Goal: Task Accomplishment & Management: Manage account settings

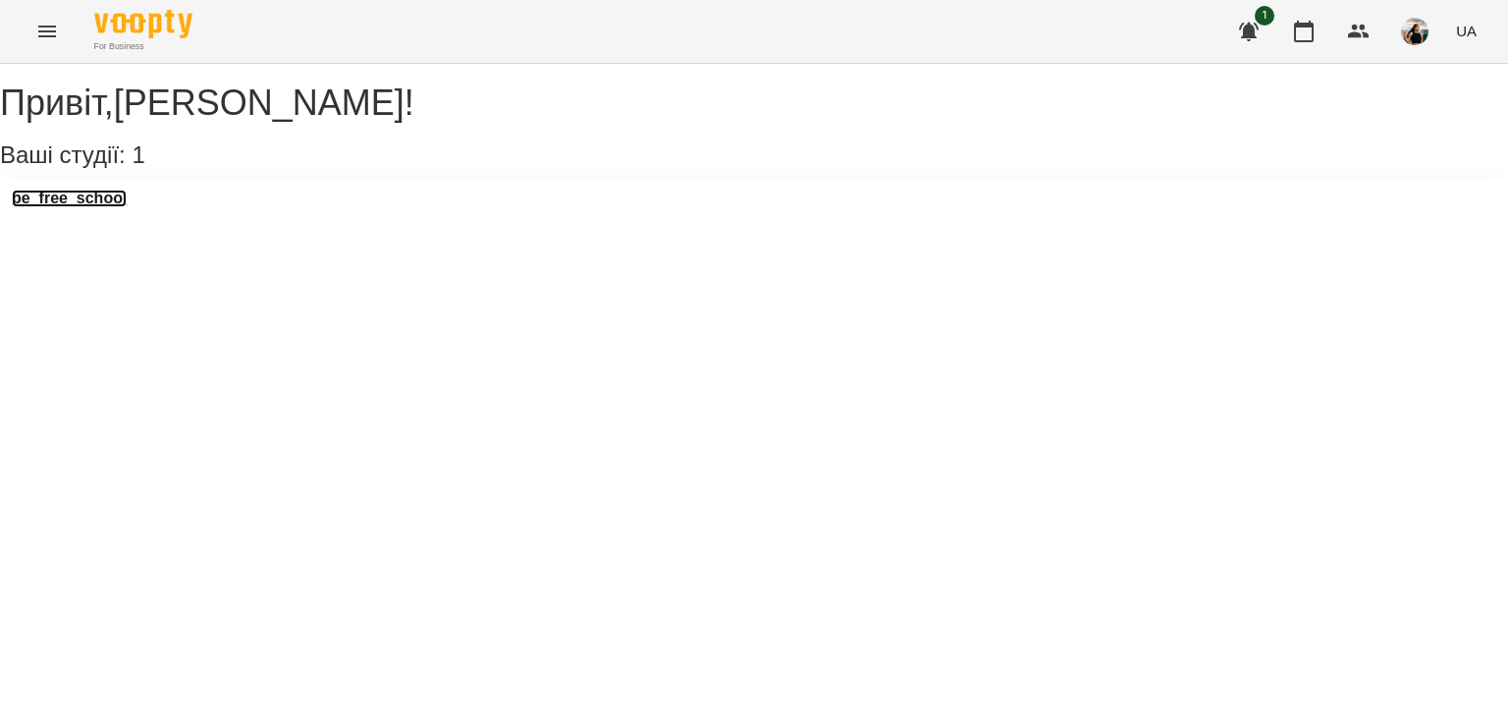
click at [41, 207] on h3 "be_free_school" at bounding box center [69, 199] width 115 height 18
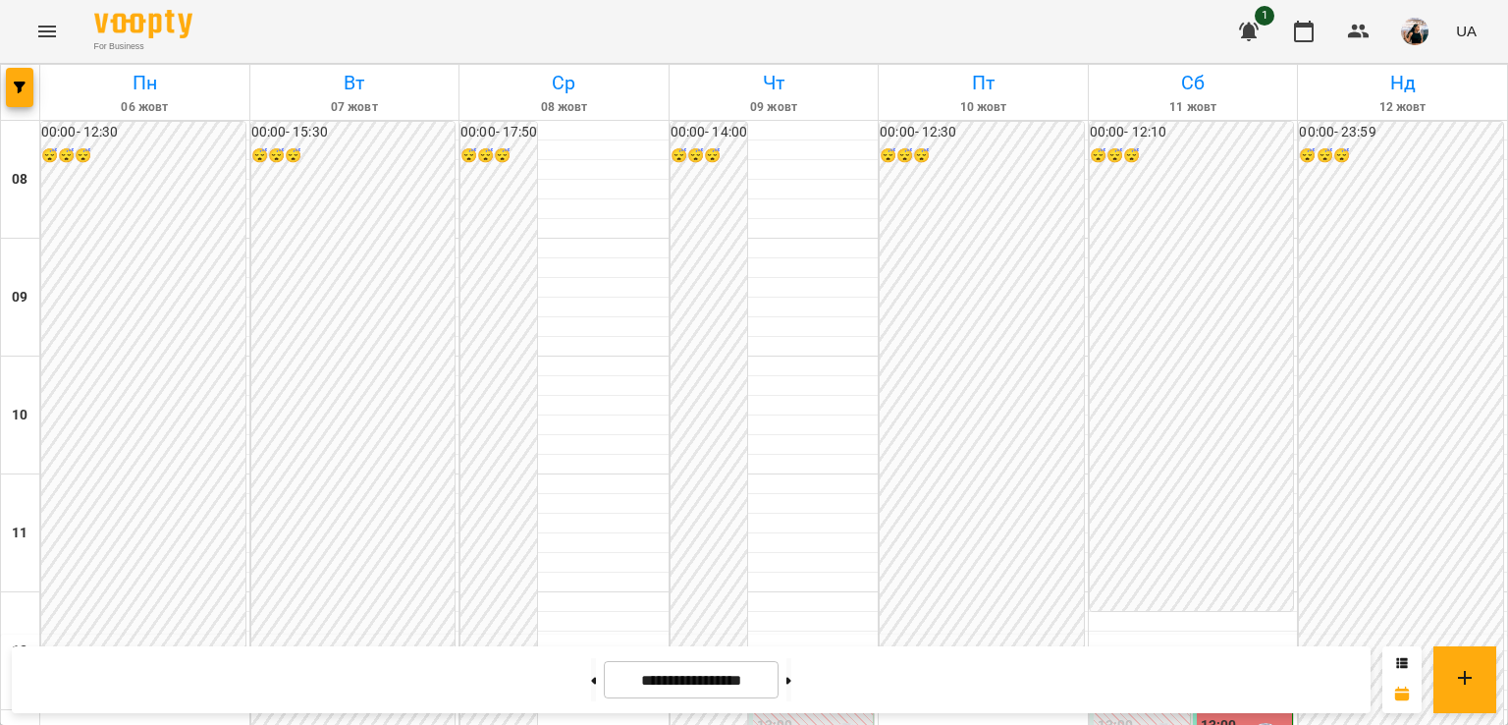
scroll to position [909, 0]
click at [791, 668] on button at bounding box center [789, 679] width 5 height 43
type input "**********"
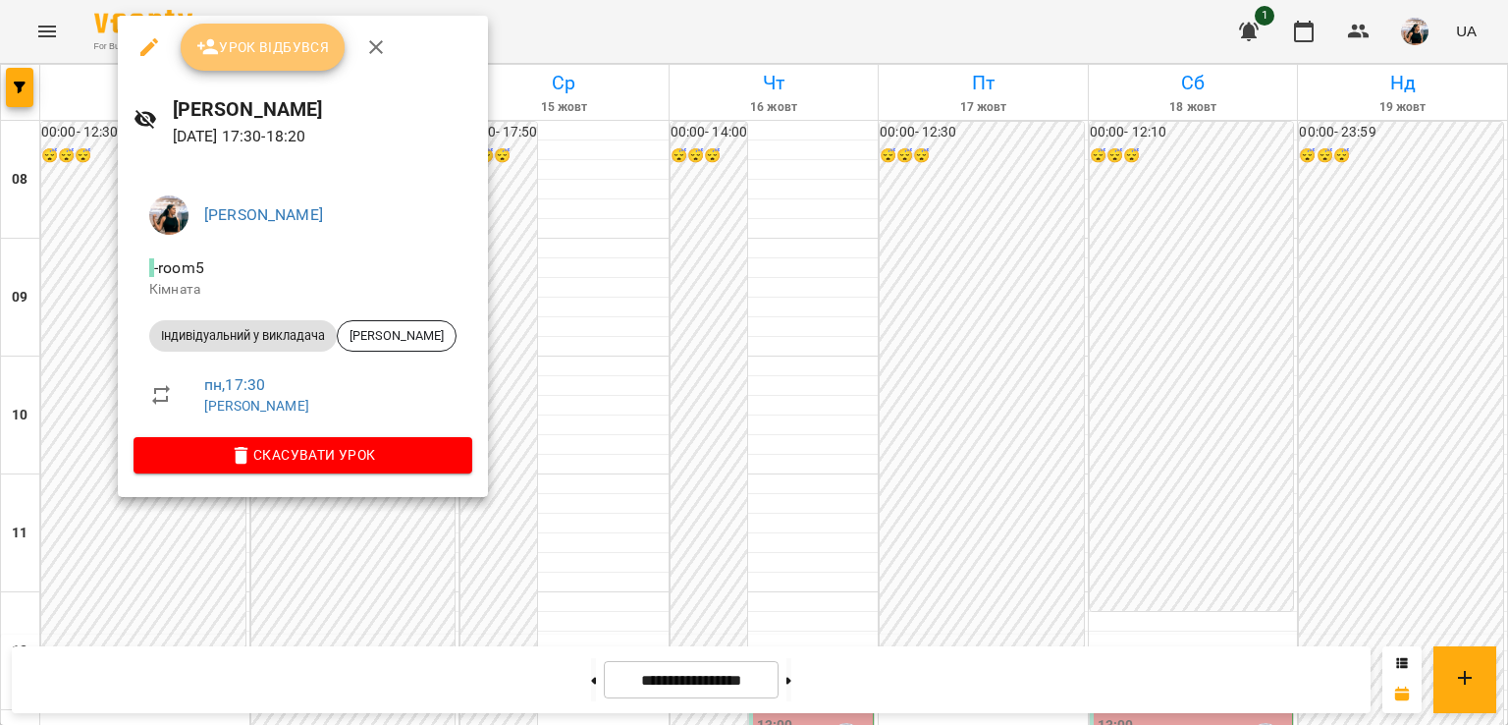
click at [202, 55] on icon "button" at bounding box center [208, 47] width 24 height 24
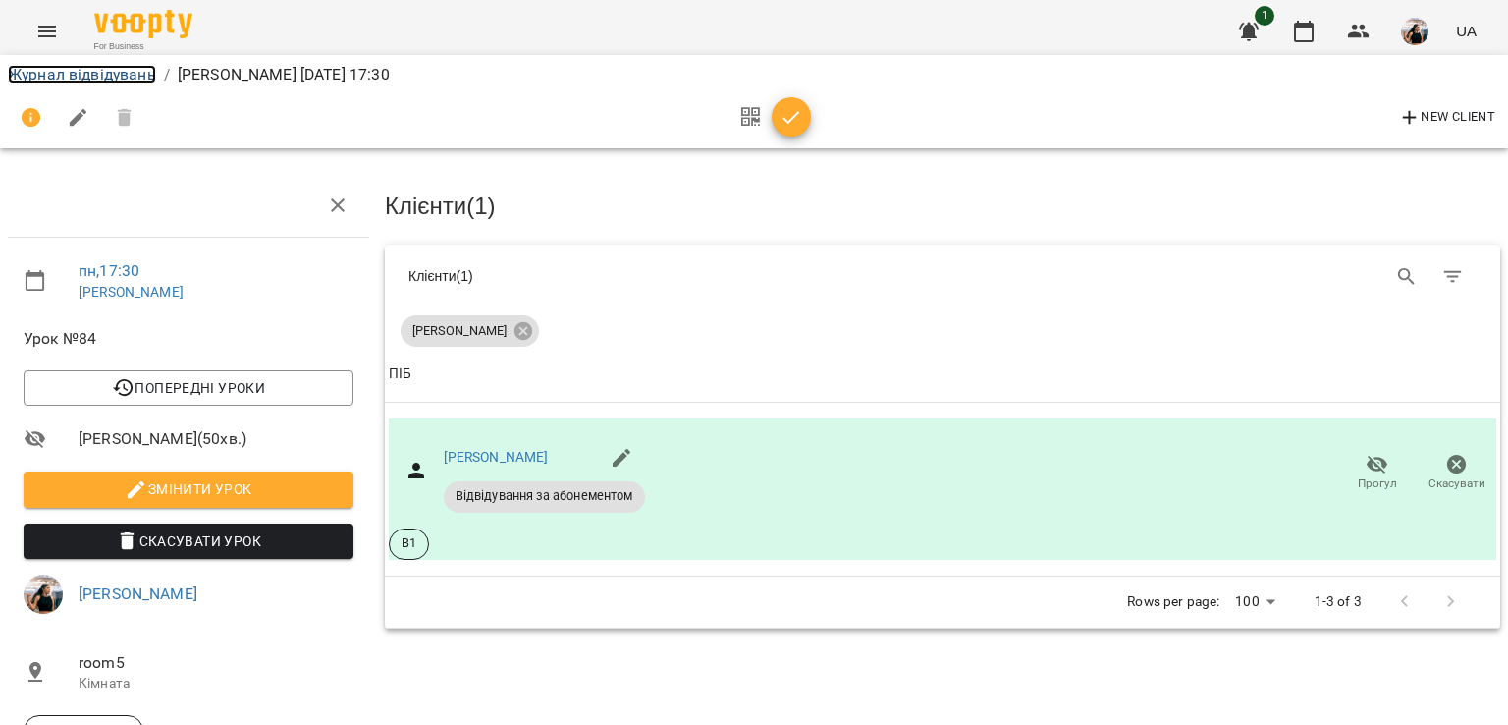
click at [90, 69] on link "Журнал відвідувань" at bounding box center [82, 74] width 148 height 19
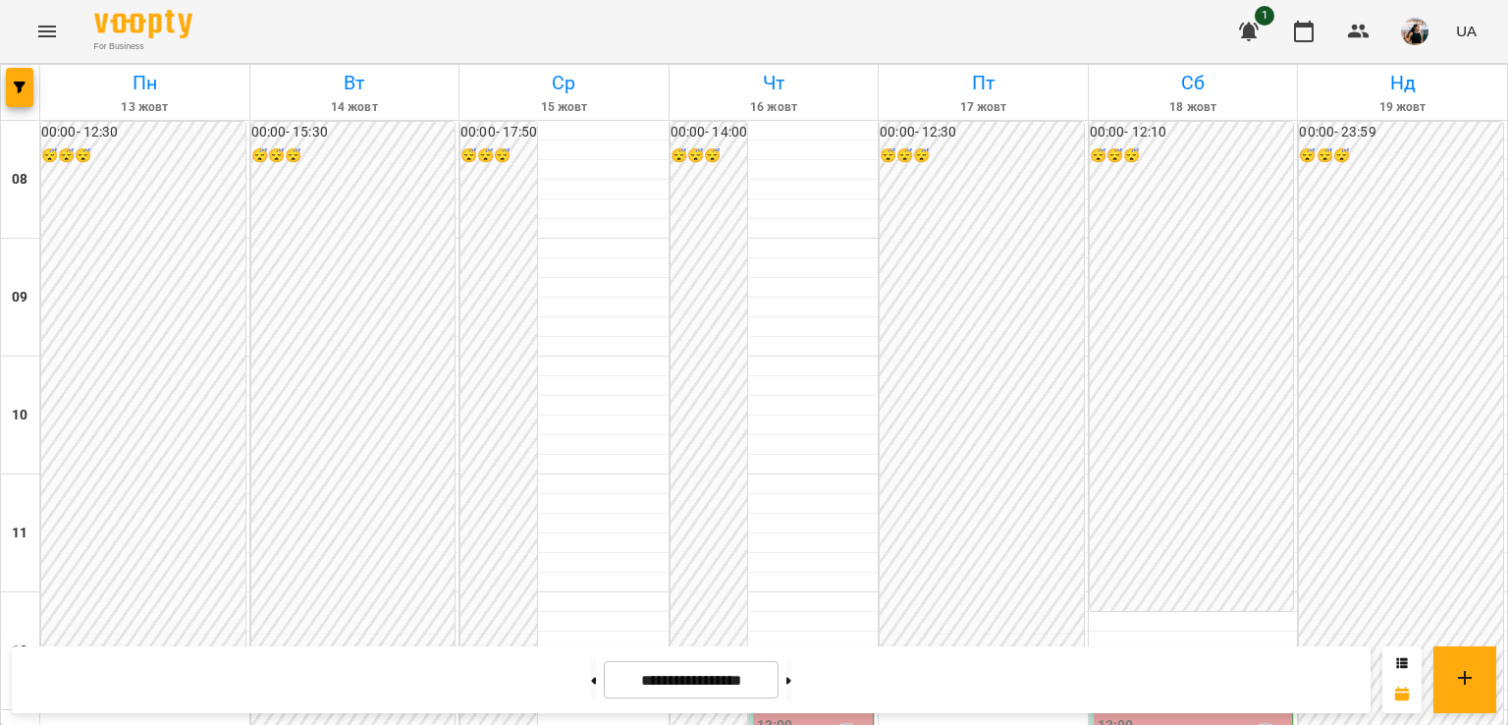
scroll to position [719, 0]
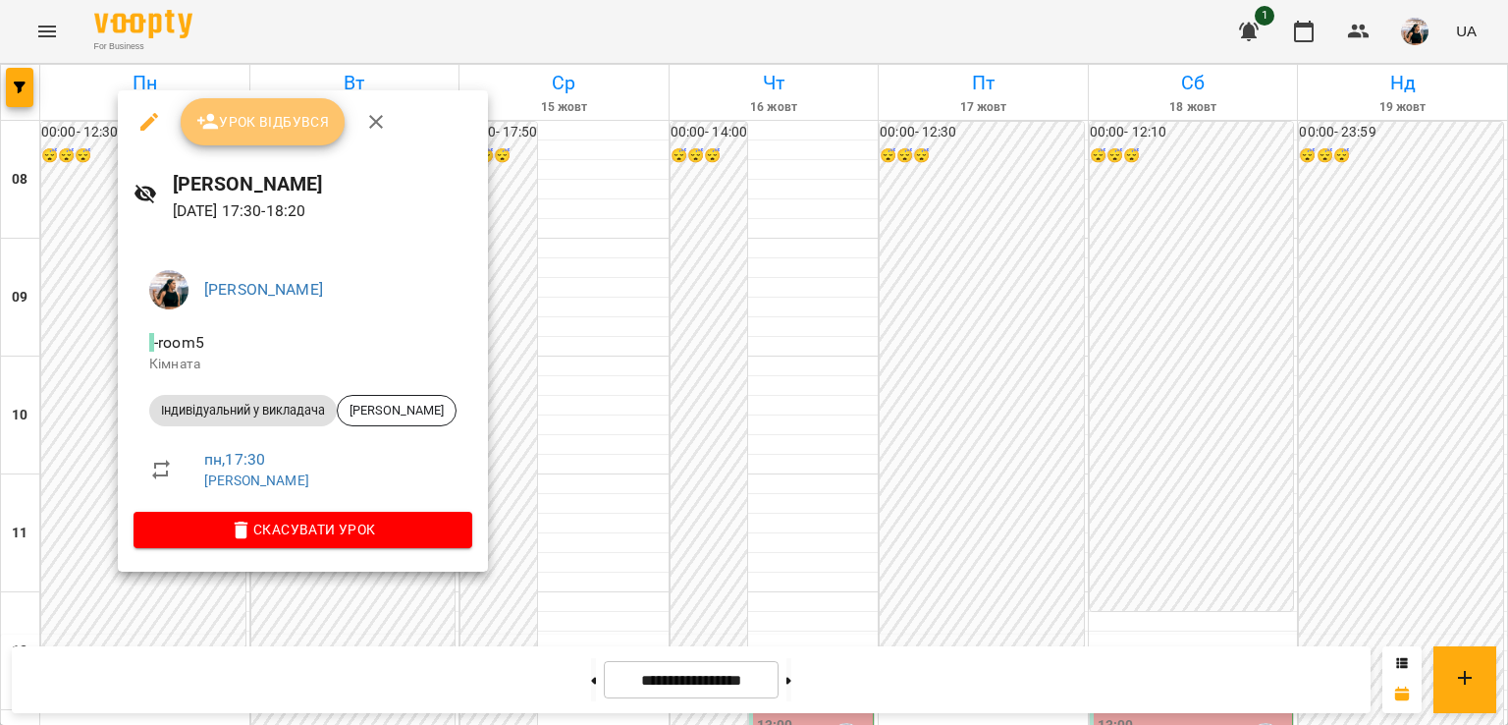
click at [226, 120] on span "Урок відбувся" at bounding box center [263, 122] width 134 height 24
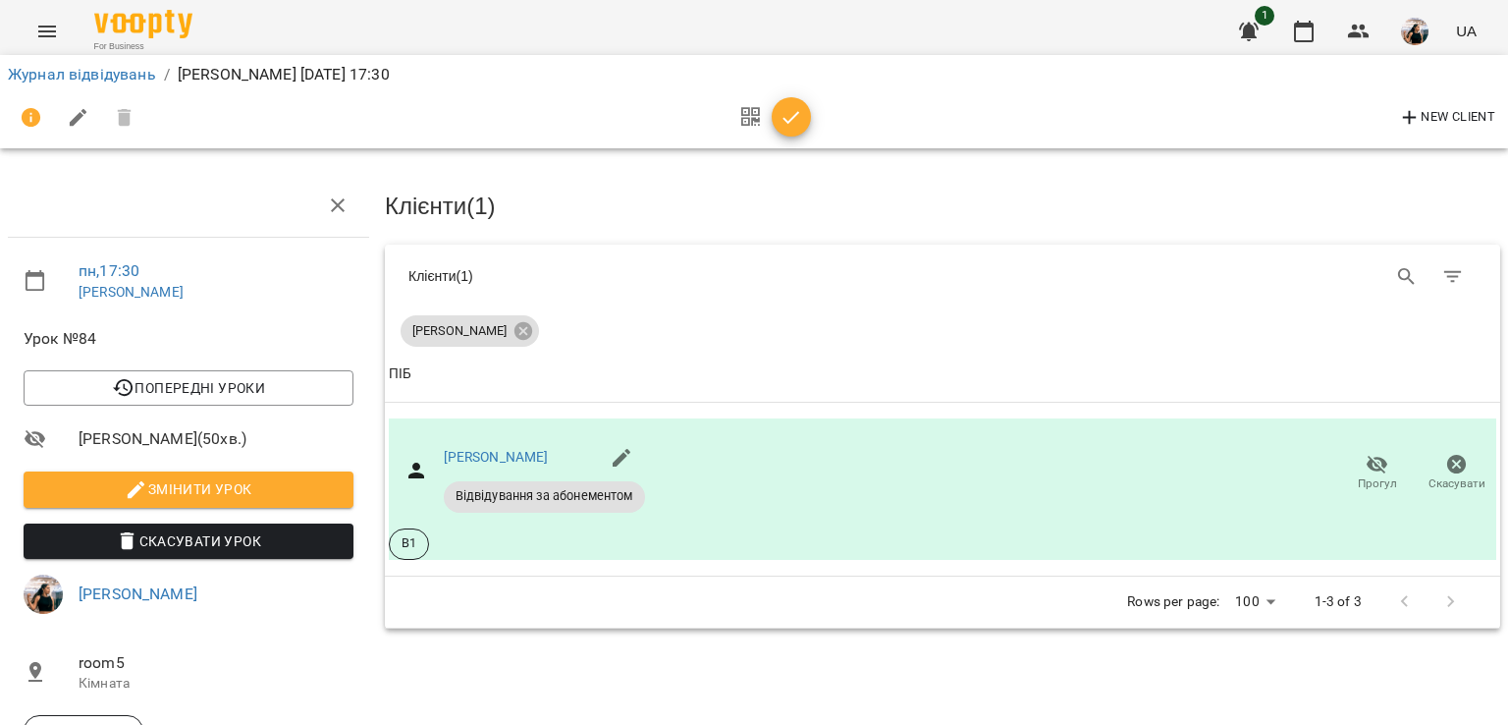
click at [42, 85] on li "Журнал відвідувань" at bounding box center [82, 75] width 148 height 24
click at [37, 76] on link "Журнал відвідувань" at bounding box center [82, 74] width 148 height 19
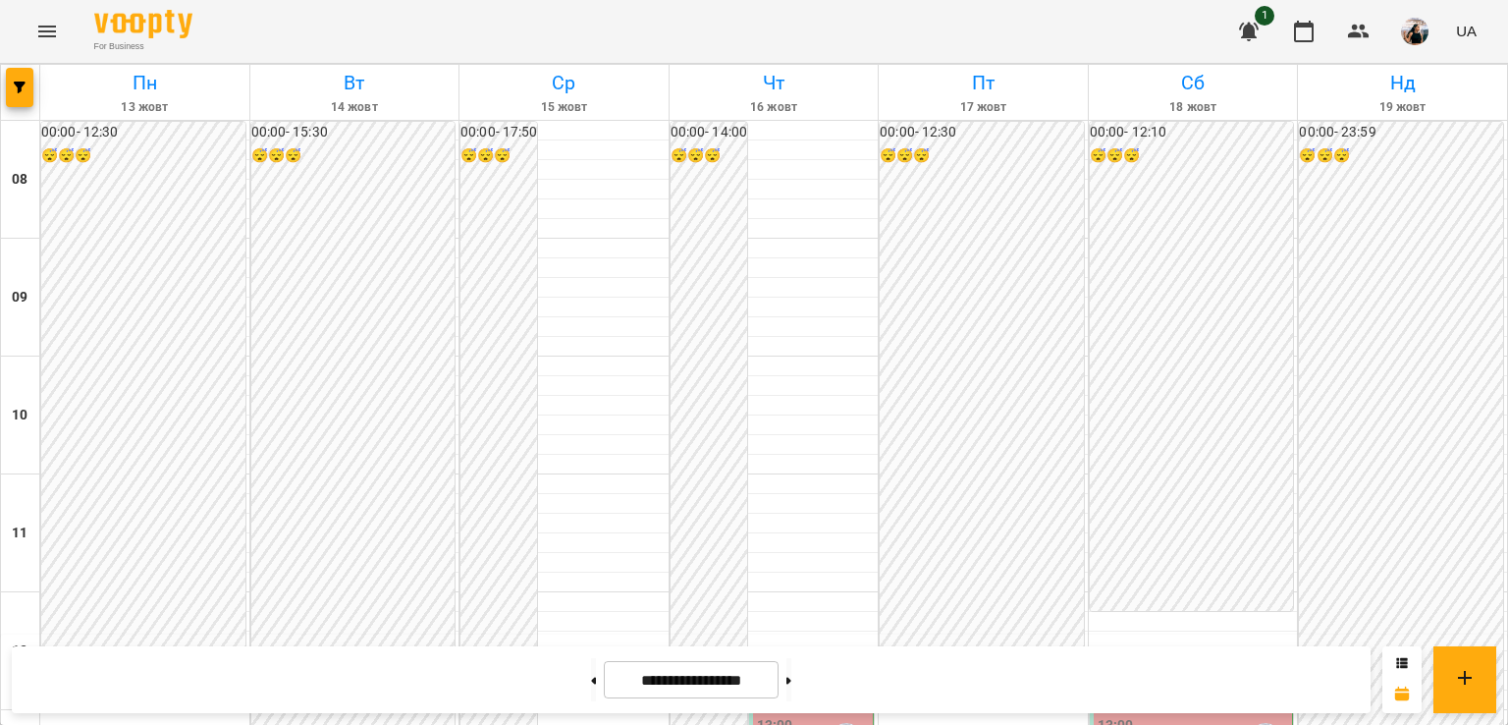
scroll to position [653, 0]
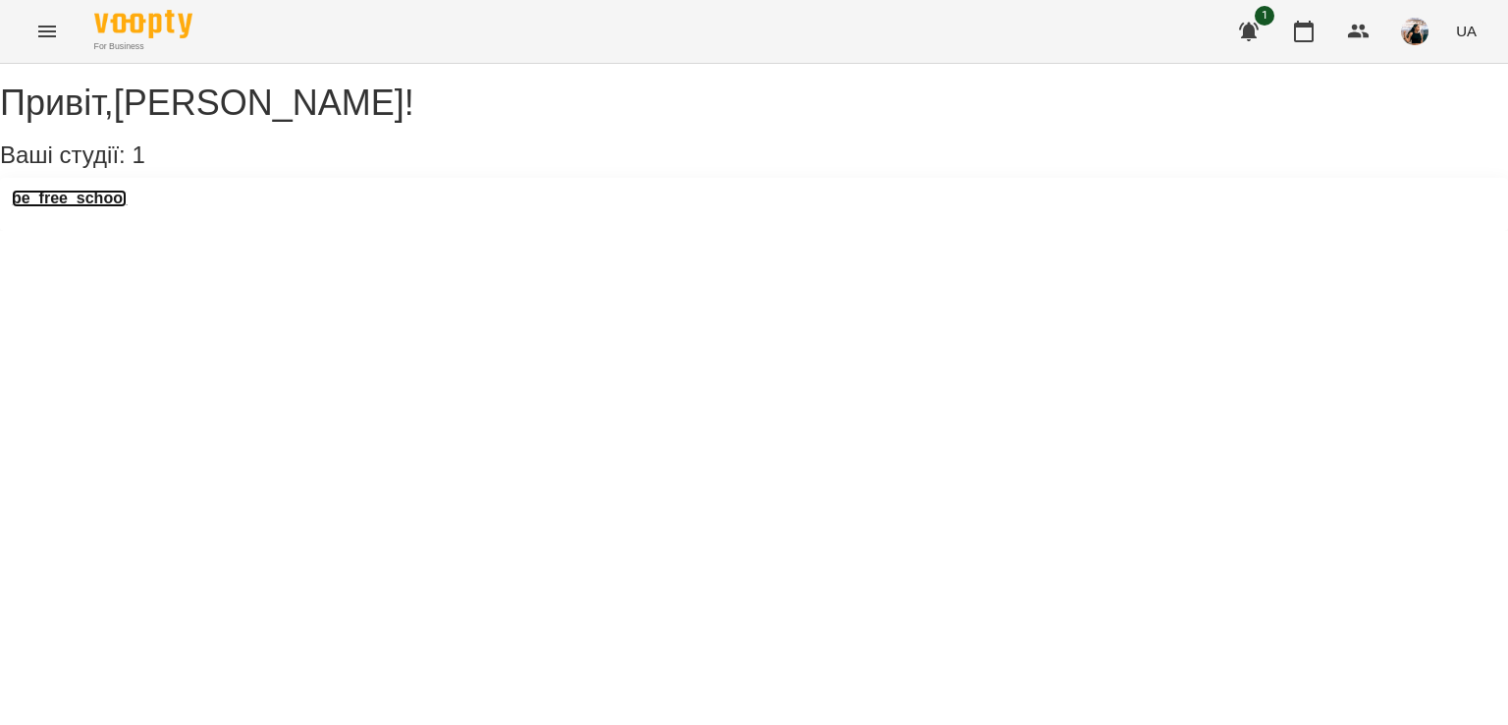
click at [102, 207] on h3 "be_free_school" at bounding box center [69, 199] width 115 height 18
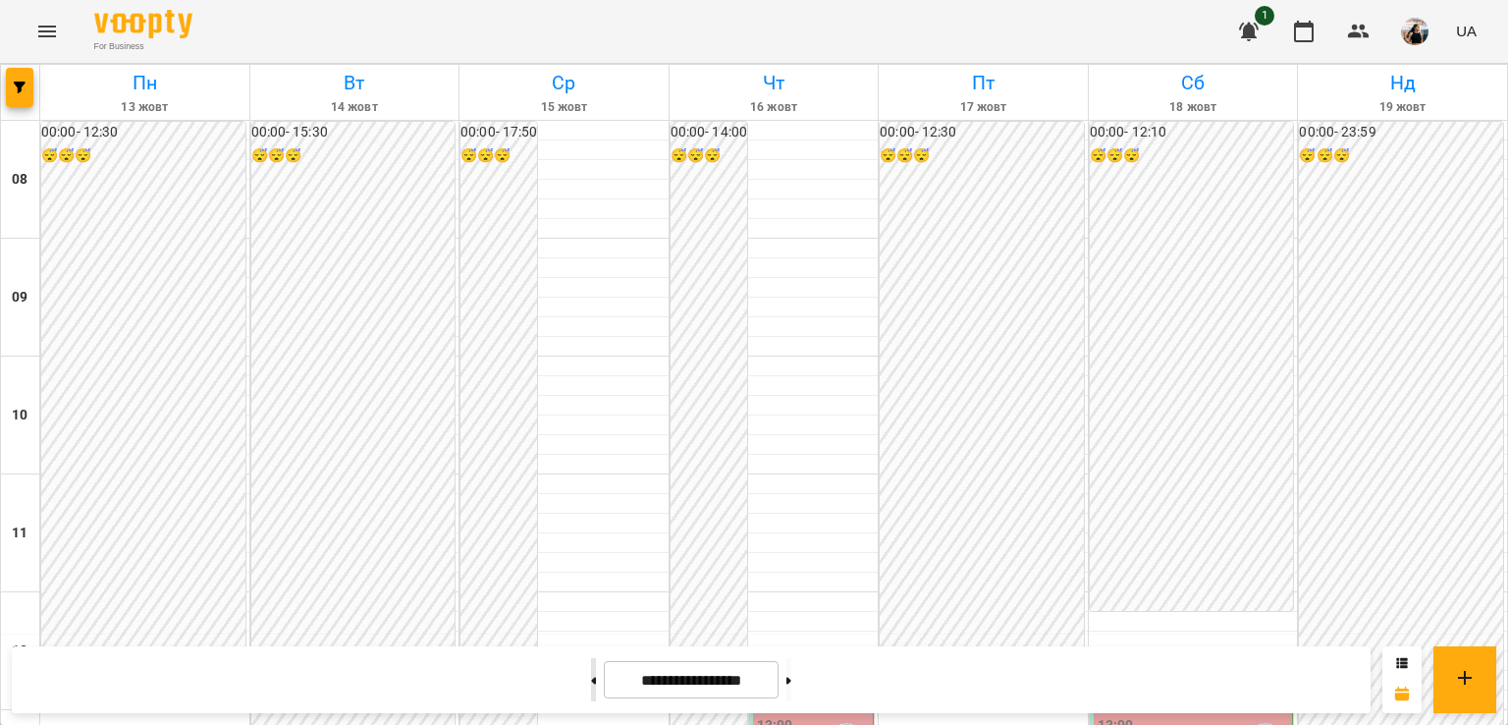
click at [591, 682] on button at bounding box center [593, 679] width 5 height 43
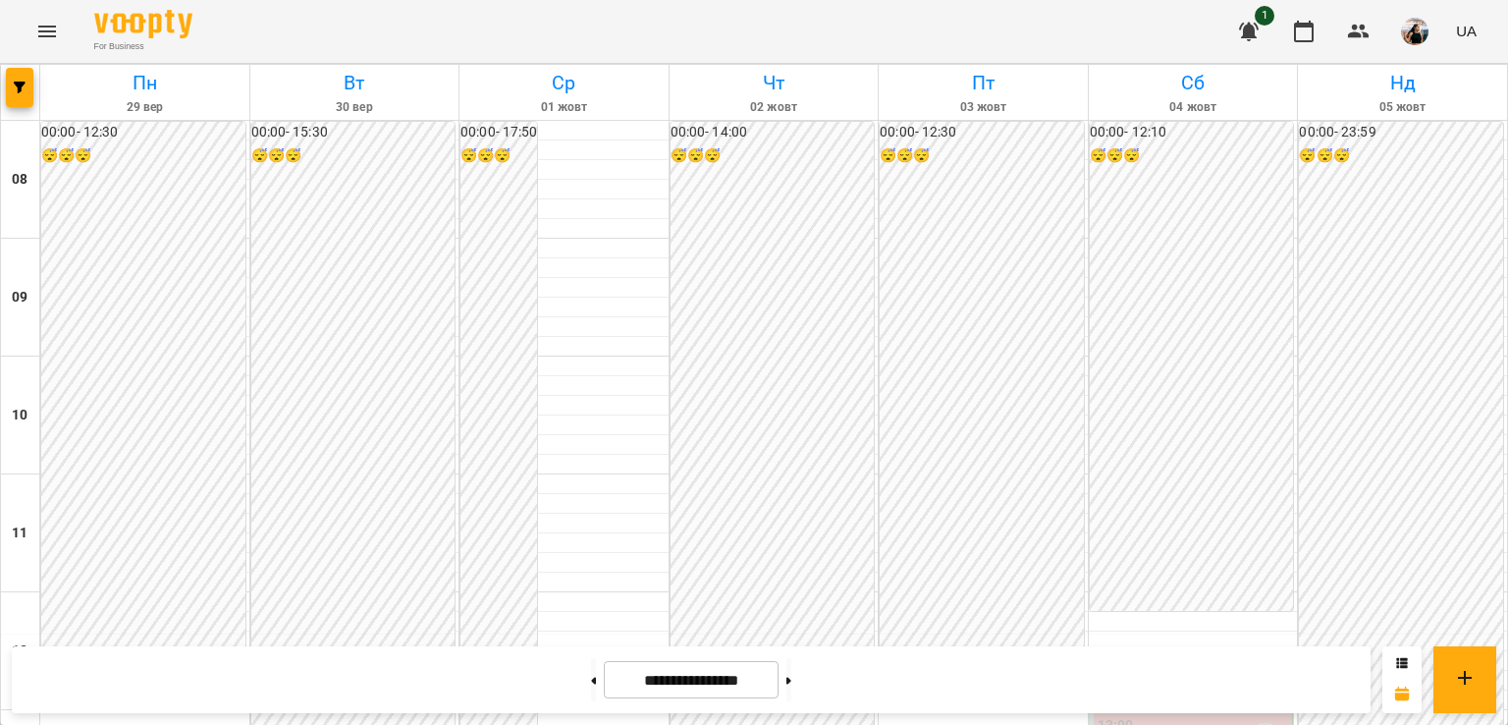
scroll to position [783, 0]
click at [791, 685] on button at bounding box center [789, 679] width 5 height 43
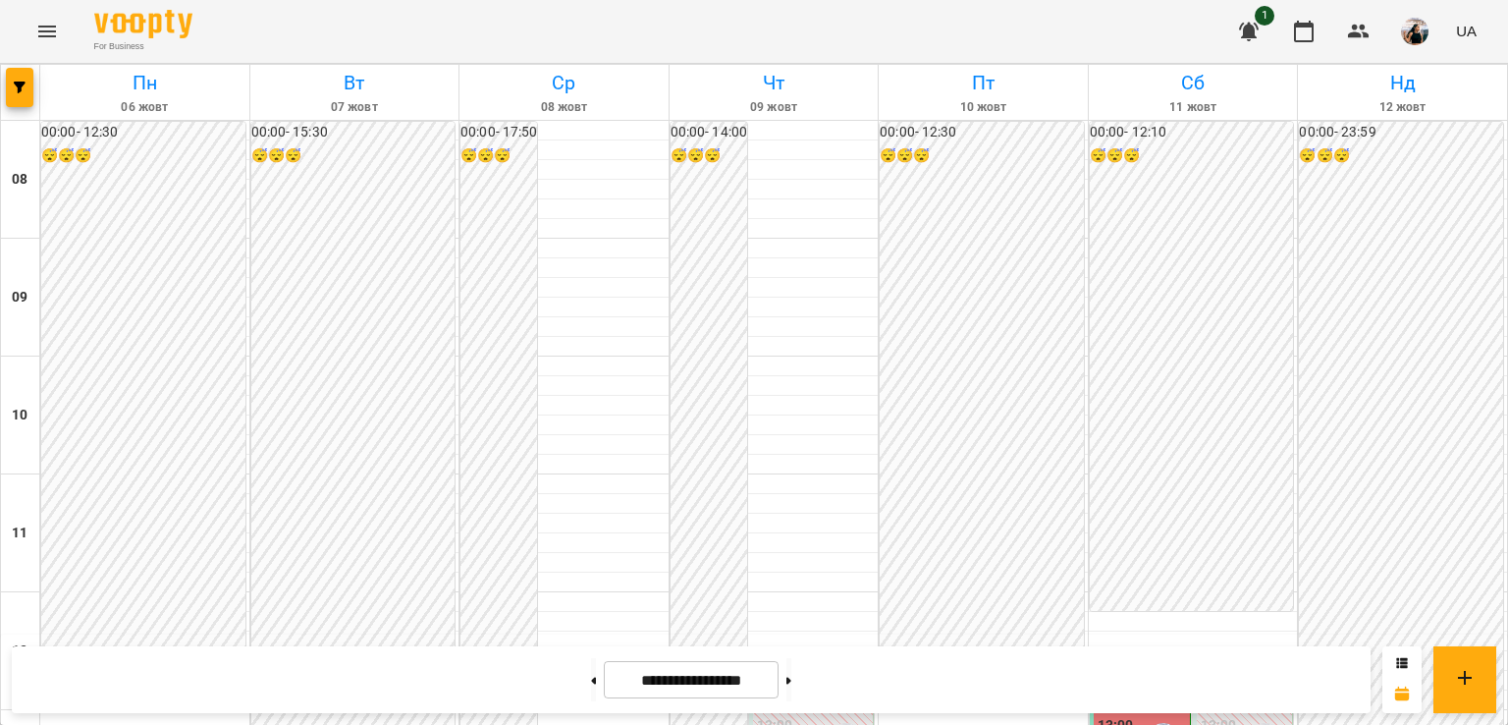
scroll to position [321, 0]
click at [591, 677] on button at bounding box center [593, 679] width 5 height 43
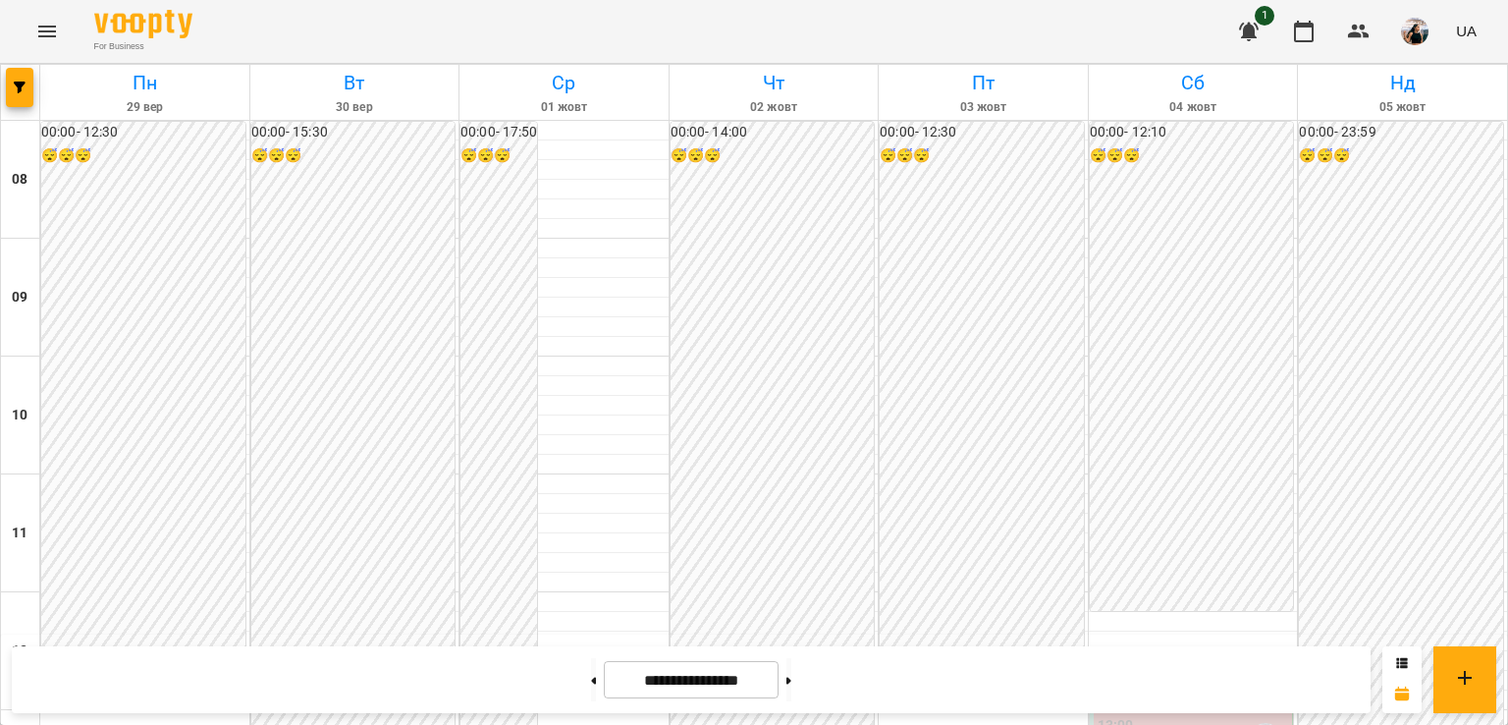
scroll to position [349, 0]
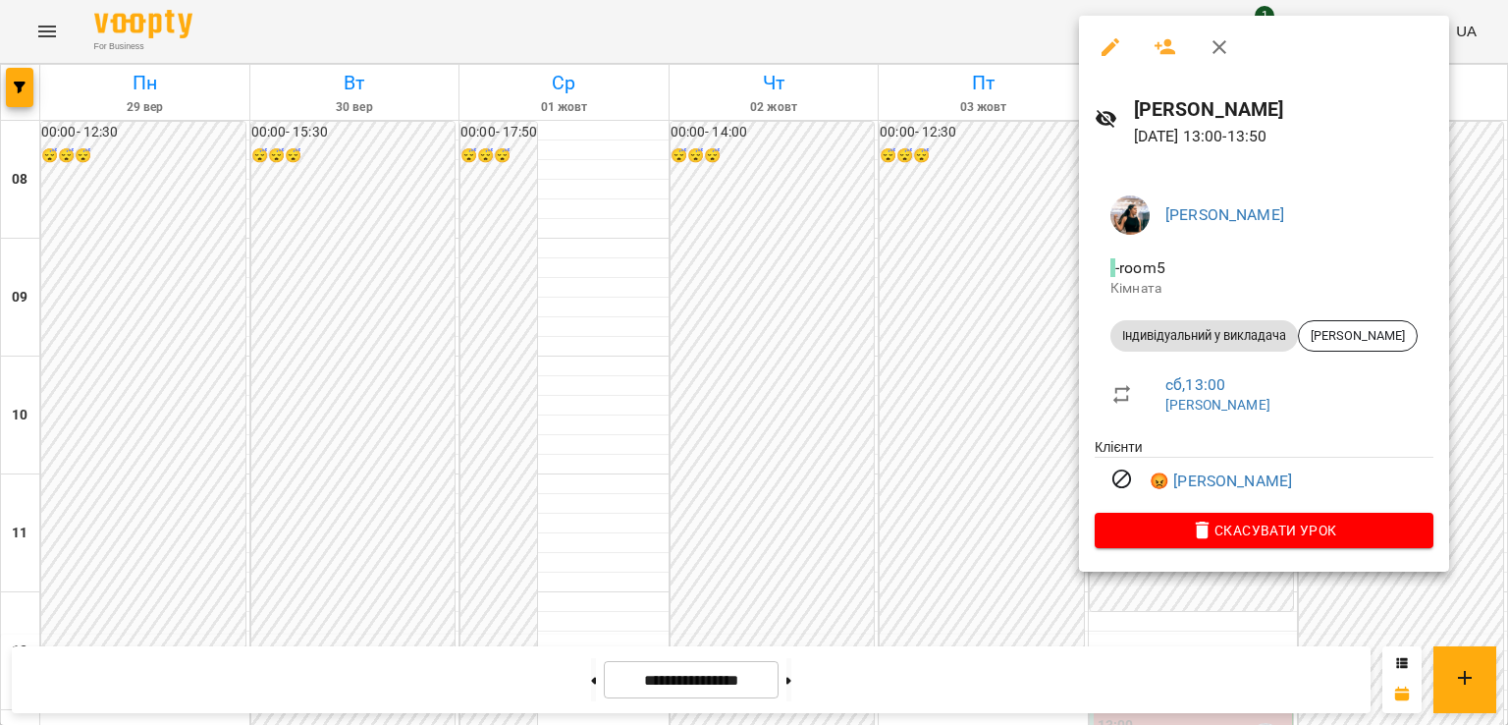
click at [942, 32] on div at bounding box center [754, 362] width 1508 height 725
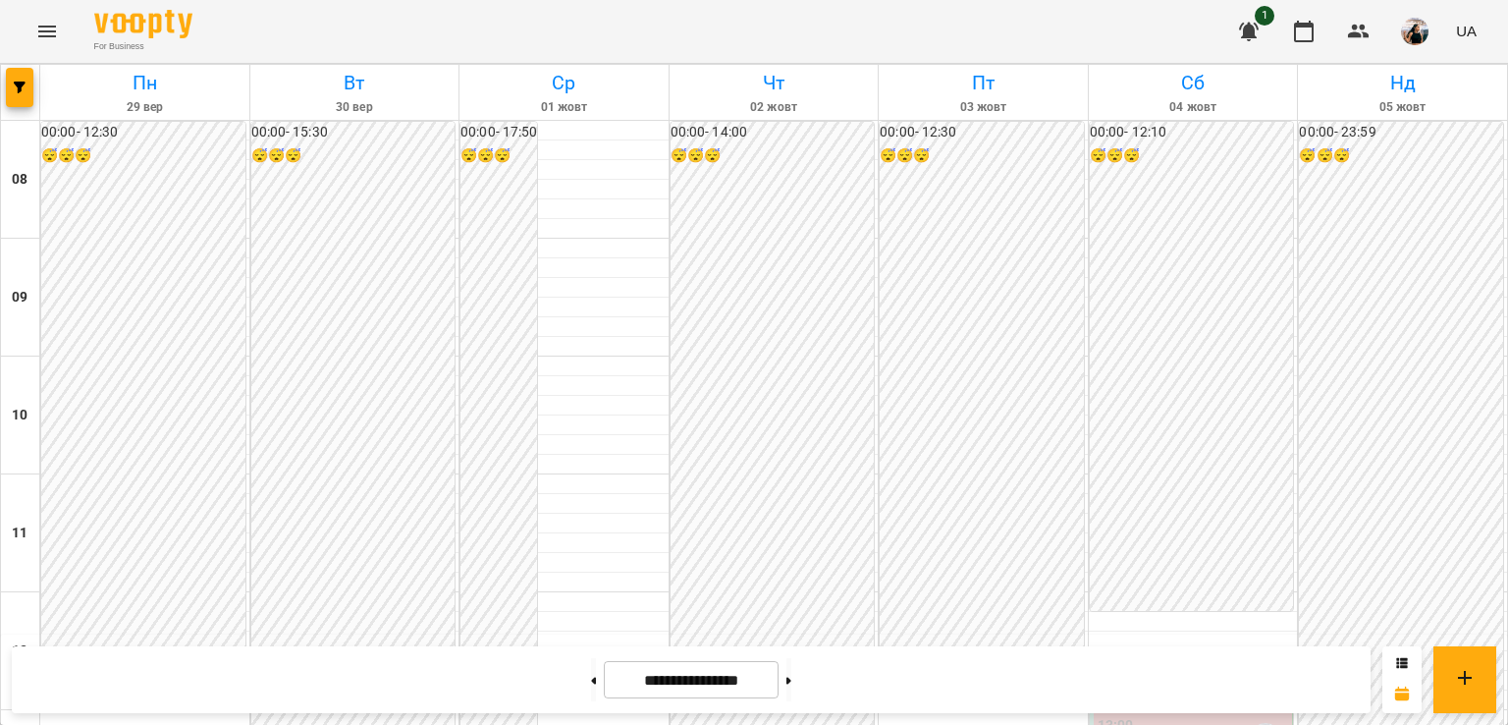
scroll to position [936, 0]
click at [791, 683] on button at bounding box center [789, 679] width 5 height 43
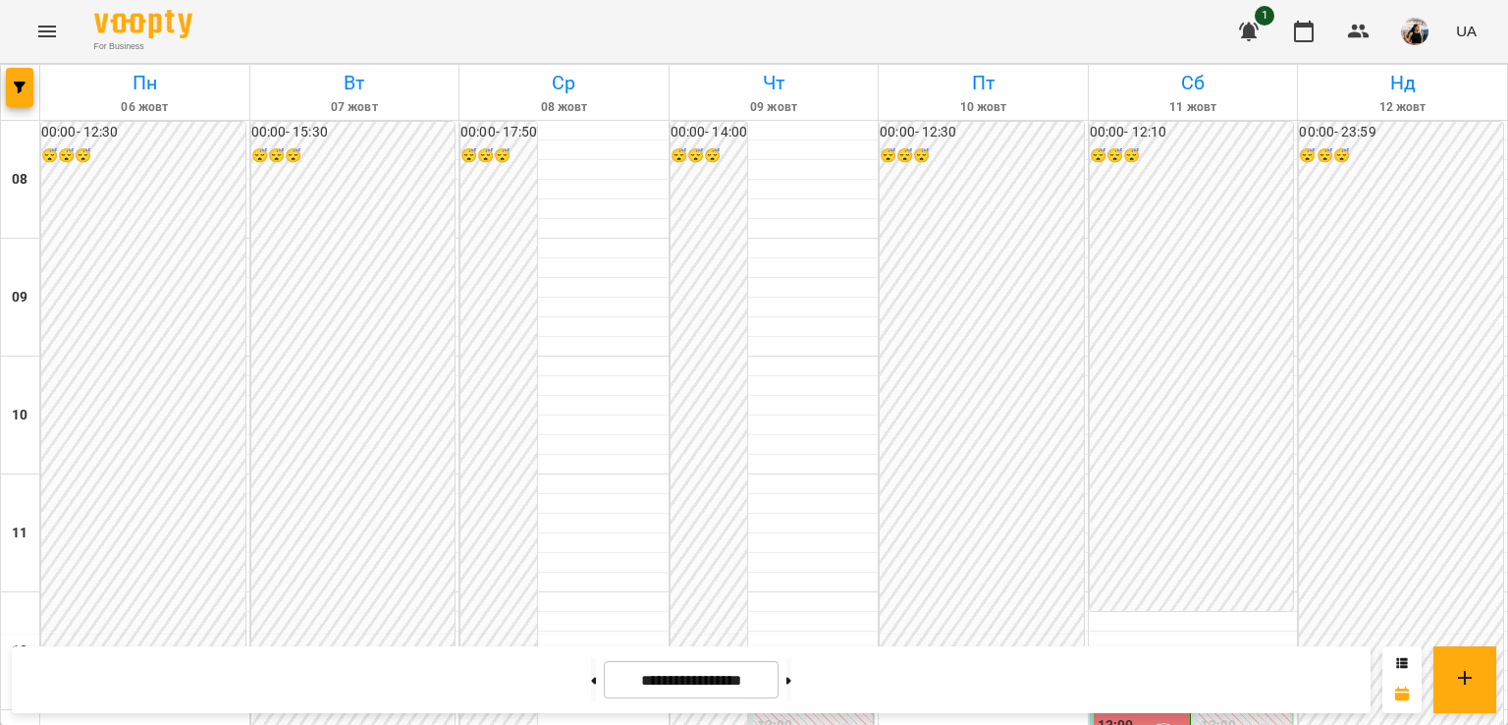
scroll to position [949, 0]
click at [591, 673] on button at bounding box center [593, 679] width 5 height 43
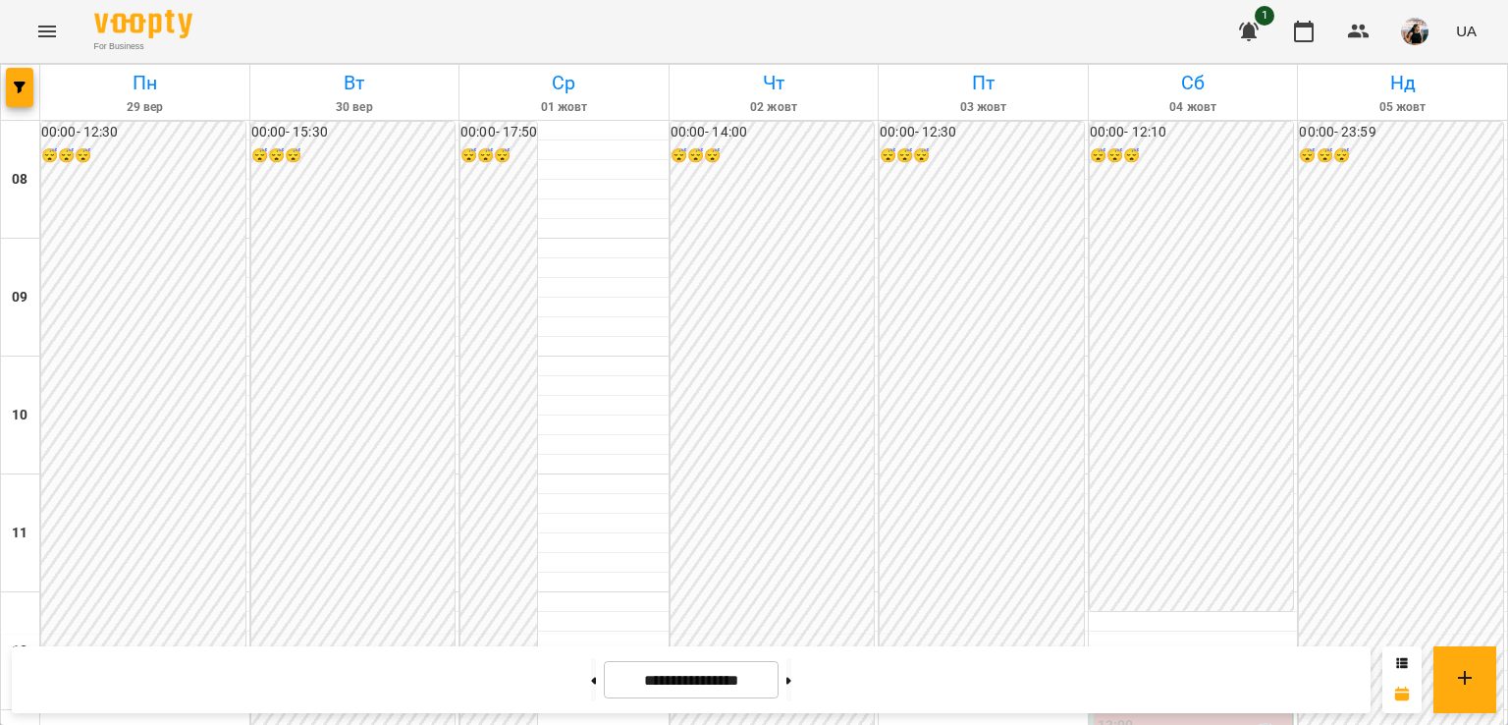
scroll to position [467, 0]
click at [791, 672] on button at bounding box center [789, 679] width 5 height 43
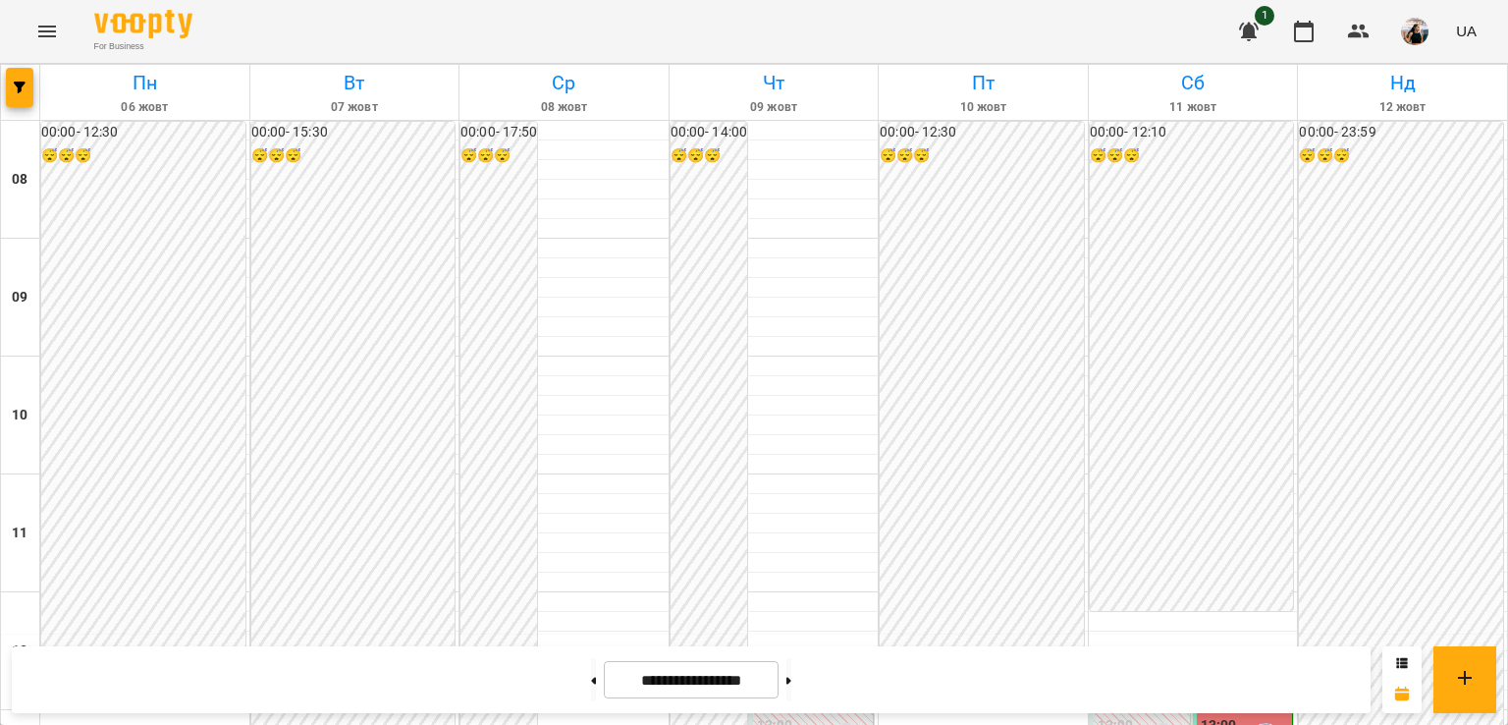
scroll to position [955, 0]
click at [591, 663] on button at bounding box center [593, 679] width 5 height 43
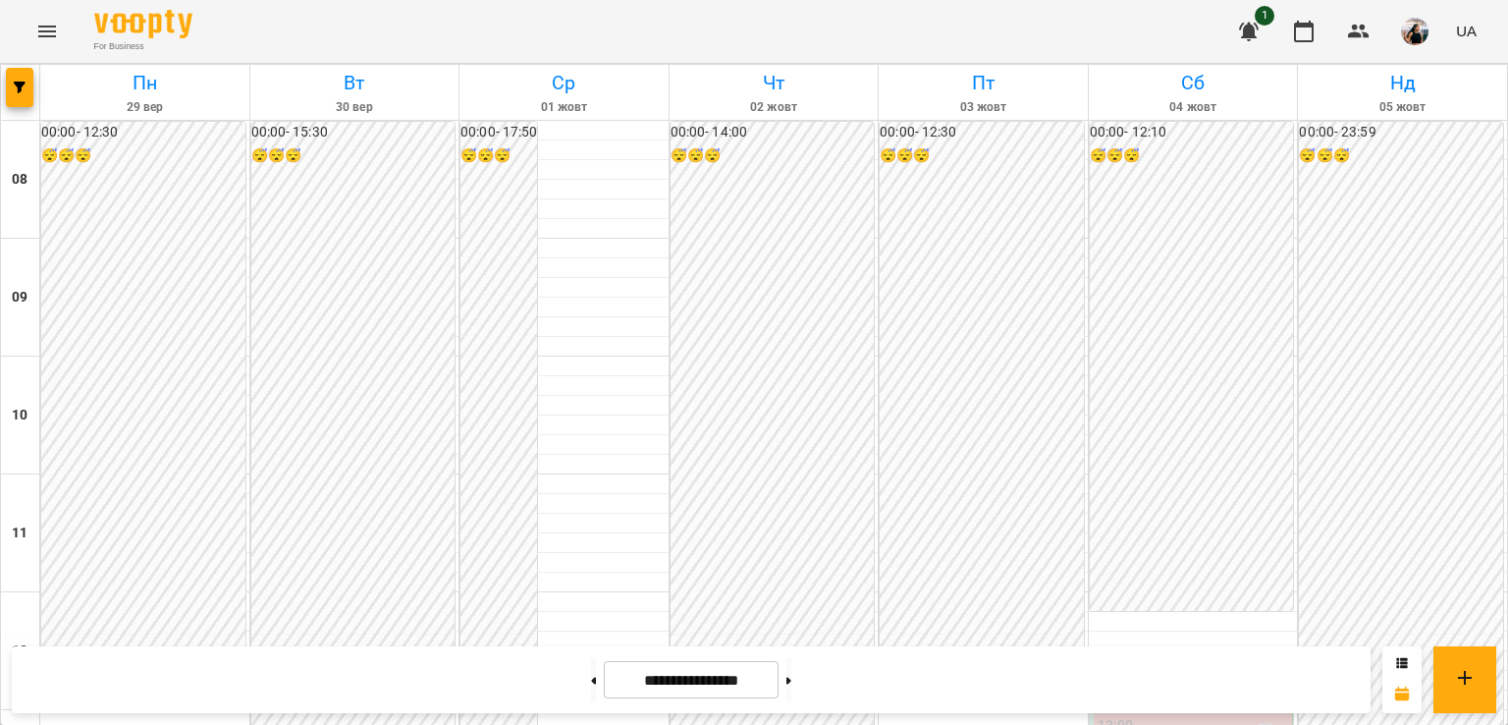
scroll to position [367, 0]
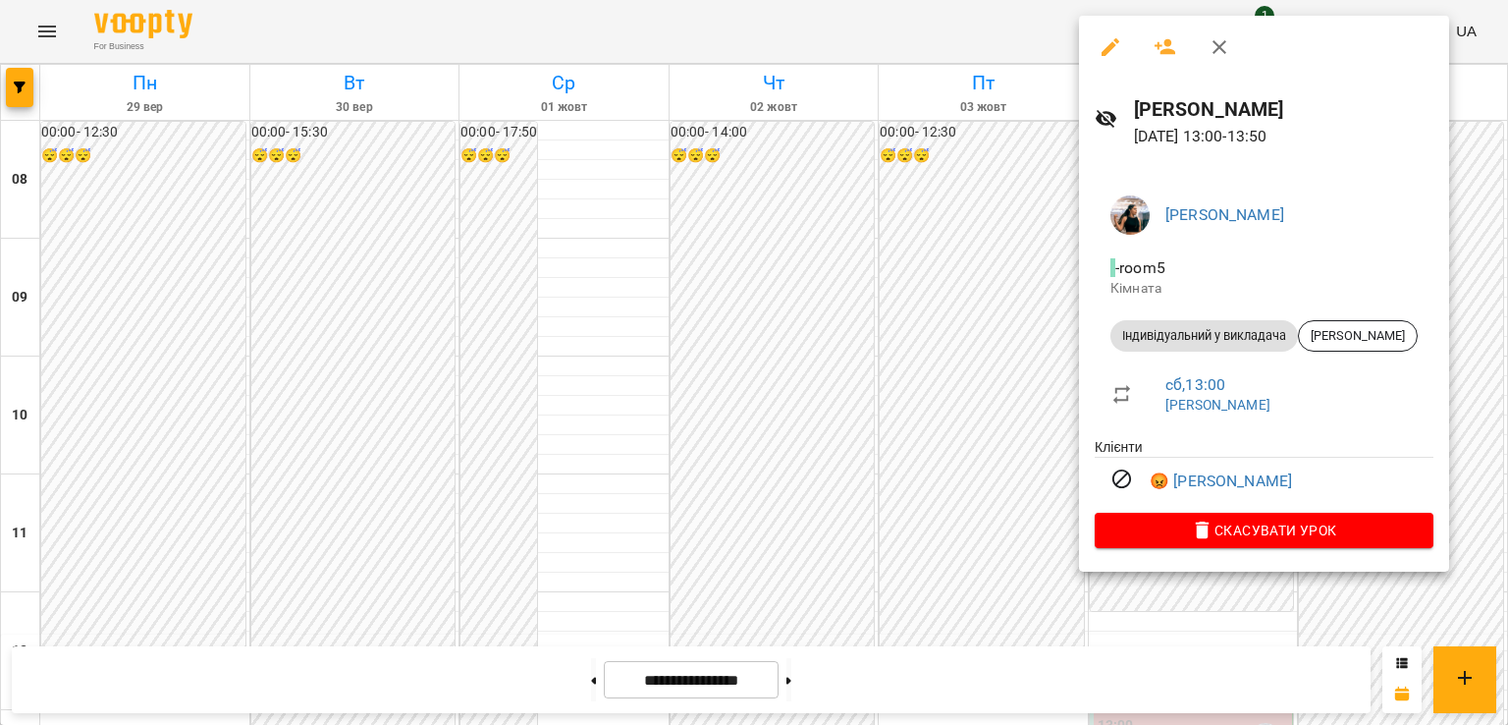
click at [765, 5] on div at bounding box center [754, 362] width 1508 height 725
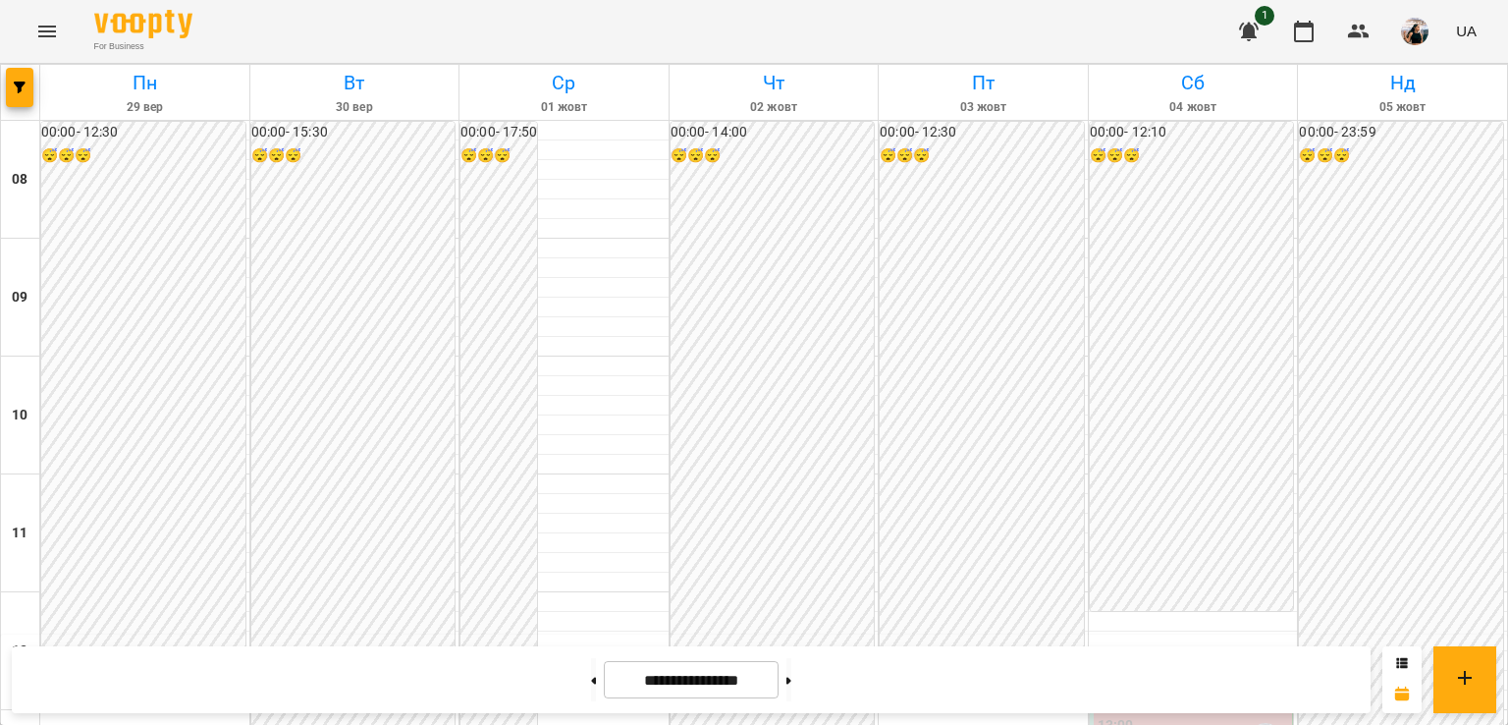
scroll to position [933, 0]
click at [791, 690] on button at bounding box center [789, 679] width 5 height 43
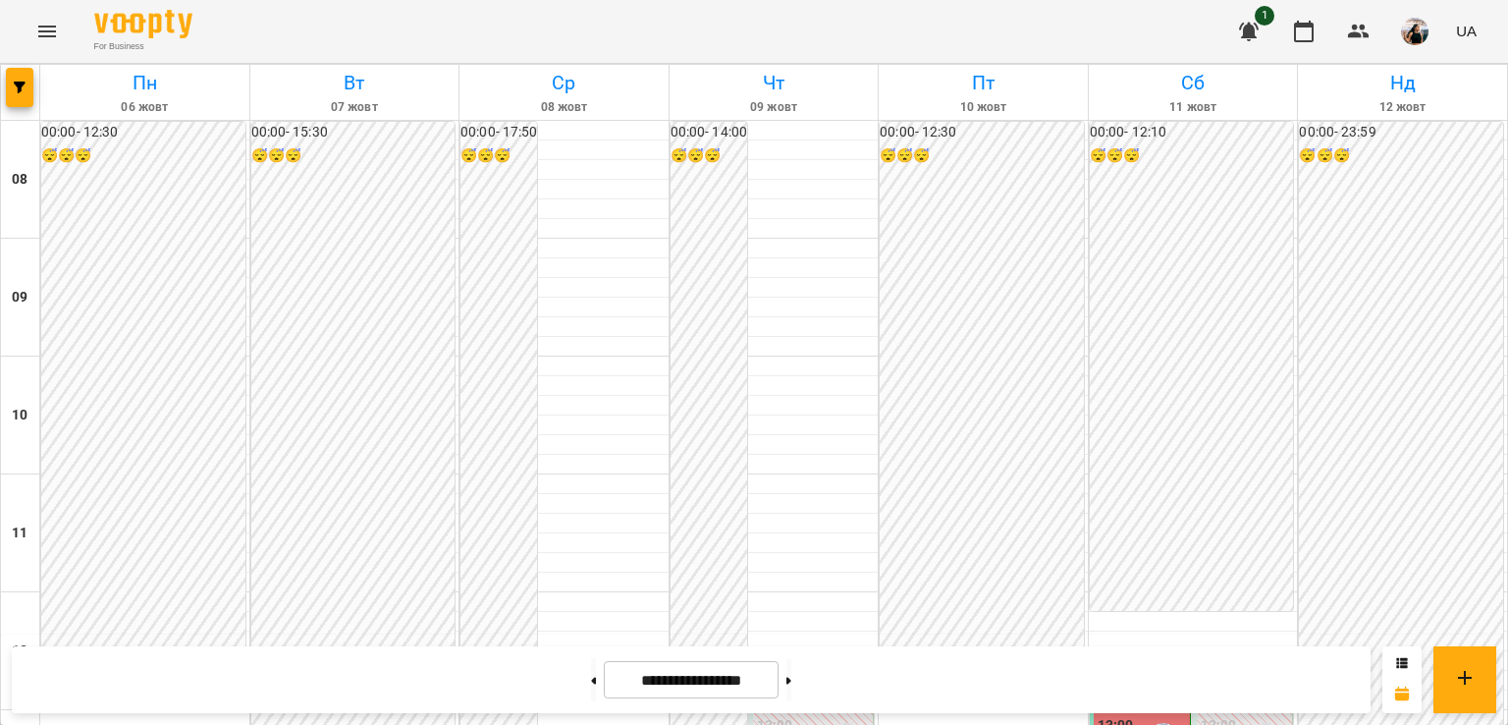
scroll to position [184, 0]
click at [591, 672] on button at bounding box center [593, 679] width 5 height 43
type input "**********"
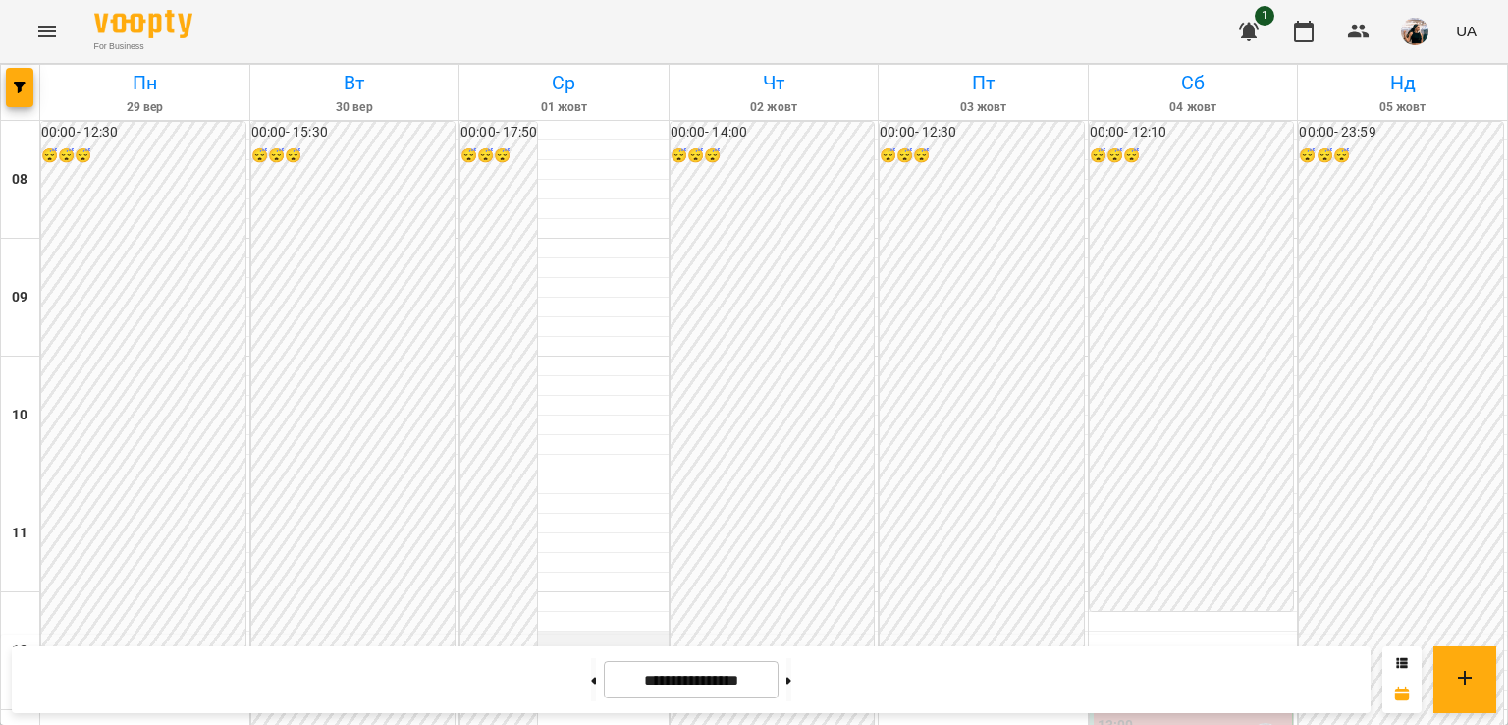
scroll to position [778, 0]
